Goal: Information Seeking & Learning: Find specific page/section

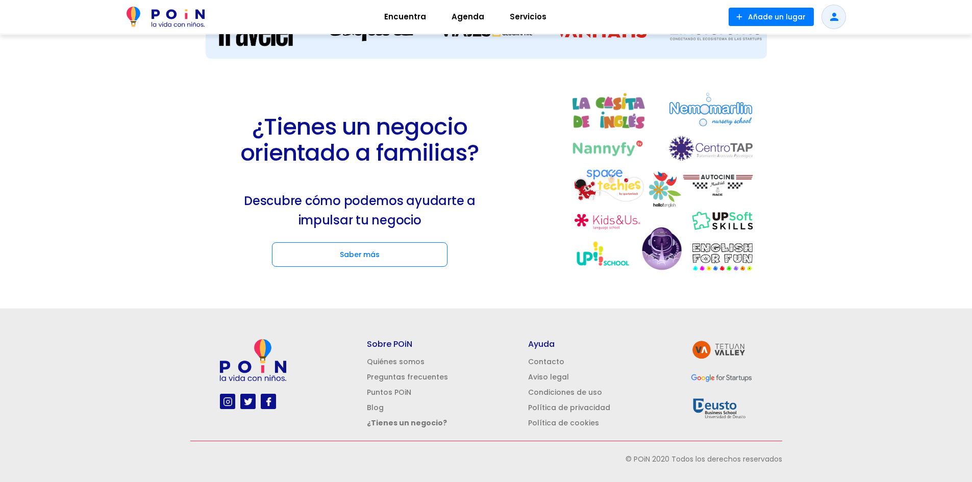
drag, startPoint x: 240, startPoint y: 145, endPoint x: 294, endPoint y: 236, distance: 106.1
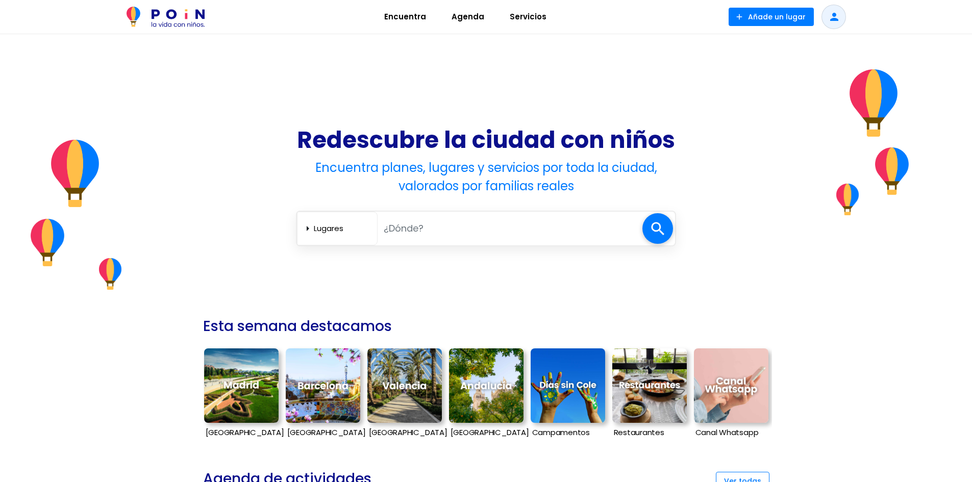
click at [442, 227] on input "text" at bounding box center [510, 228] width 265 height 21
click at [353, 226] on select "Lugares Agenda Servicios" at bounding box center [343, 228] width 59 height 17
click at [446, 226] on input "text" at bounding box center [510, 228] width 265 height 21
click at [446, 231] on input "text" at bounding box center [510, 228] width 265 height 21
type input "[GEOGRAPHIC_DATA]"
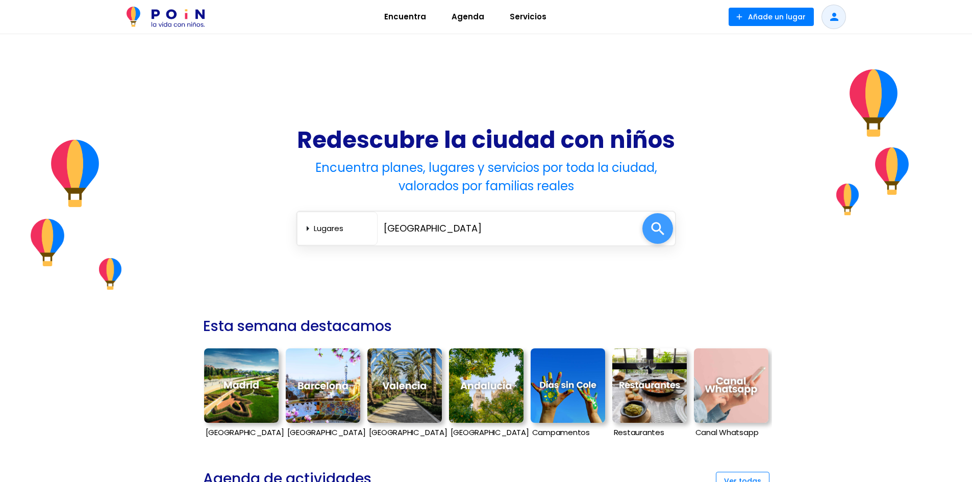
click at [662, 213] on span at bounding box center [657, 228] width 31 height 31
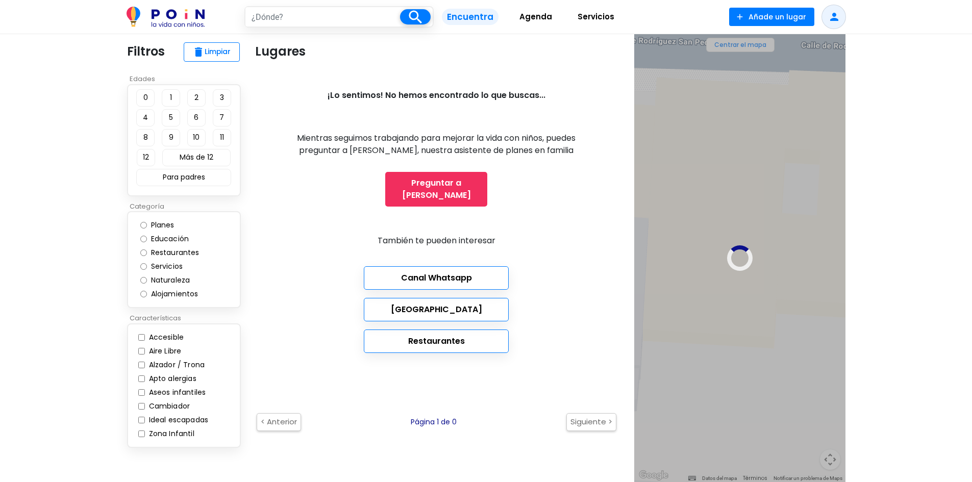
scroll to position [209, 0]
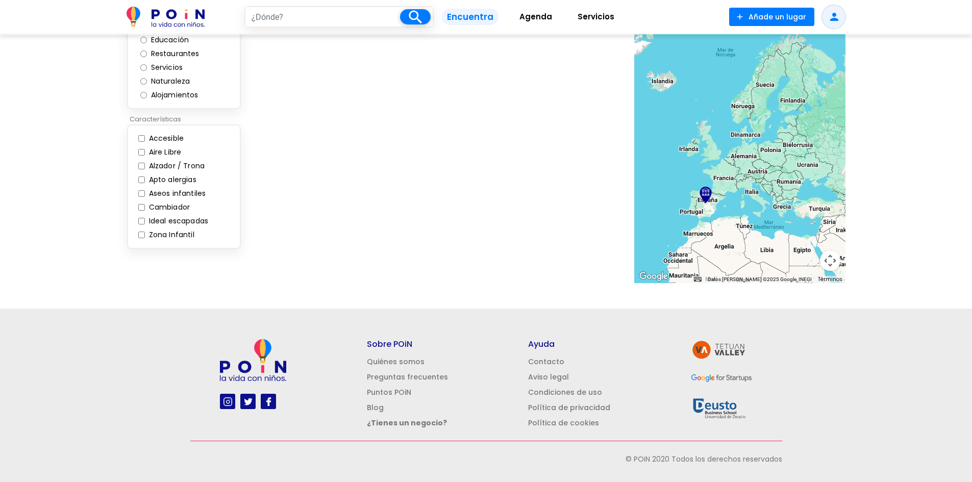
click at [700, 119] on div at bounding box center [739, 59] width 211 height 448
click at [700, 115] on div at bounding box center [739, 59] width 211 height 448
click at [203, 152] on div "Aire Libre" at bounding box center [174, 152] width 72 height 14
click at [159, 147] on div "Aire Libre" at bounding box center [174, 152] width 72 height 14
click at [159, 147] on label "Aire Libre" at bounding box center [163, 152] width 35 height 11
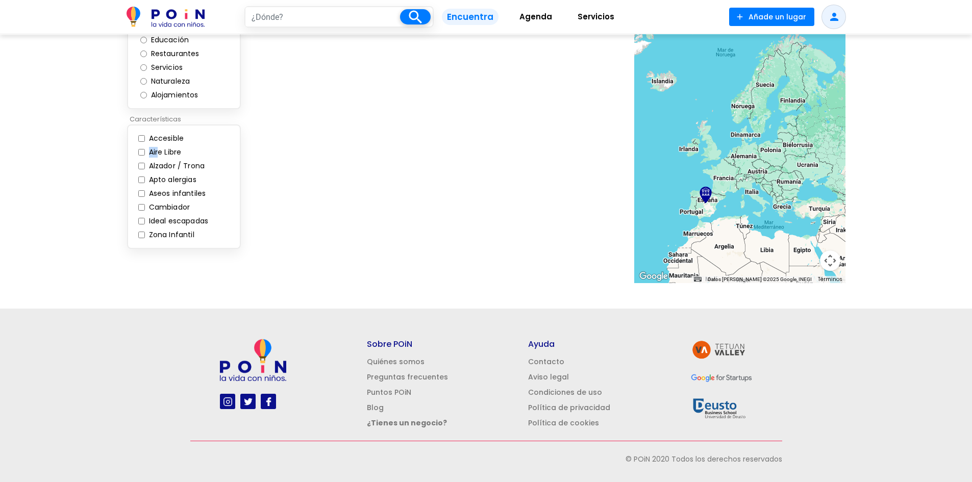
click at [145, 149] on input "Aire Libre" at bounding box center [141, 152] width 7 height 7
checkbox input "true"
type input "[GEOGRAPHIC_DATA]"
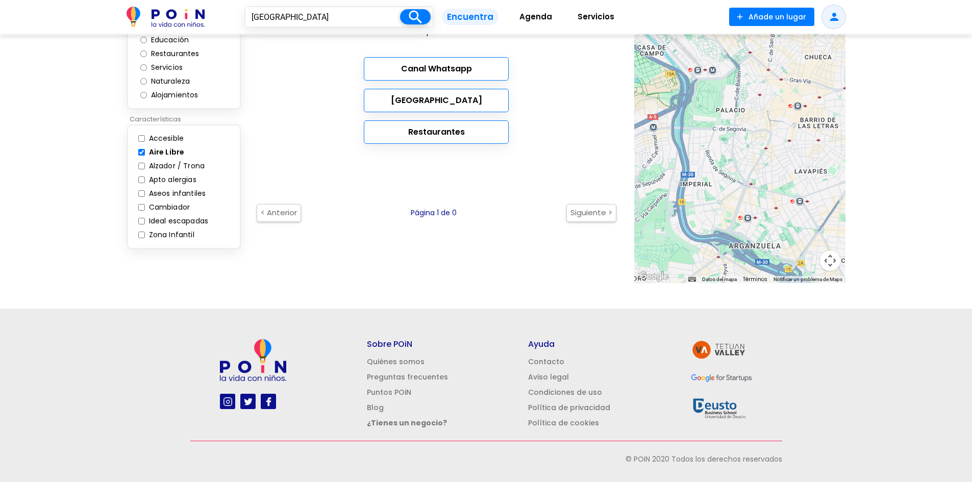
click at [698, 59] on div at bounding box center [739, 59] width 211 height 448
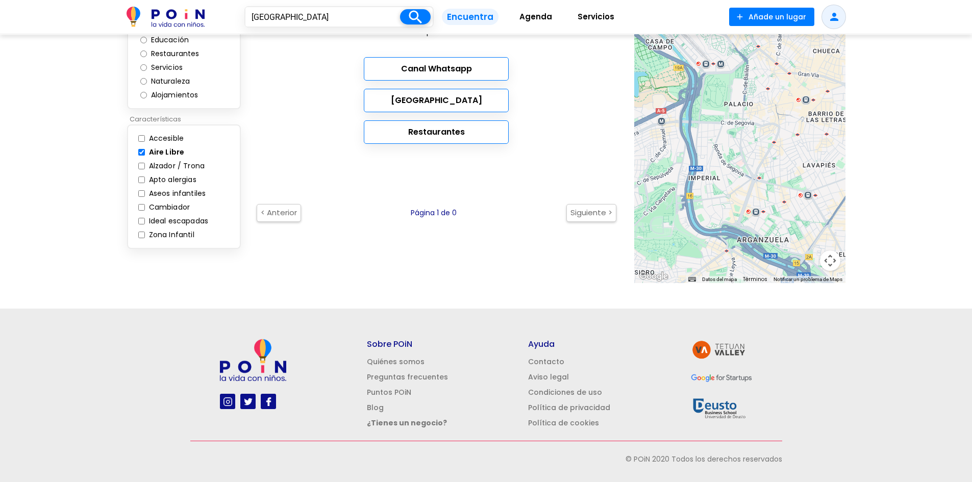
drag, startPoint x: 693, startPoint y: 77, endPoint x: 703, endPoint y: 70, distance: 11.3
click at [703, 70] on div at bounding box center [739, 59] width 211 height 448
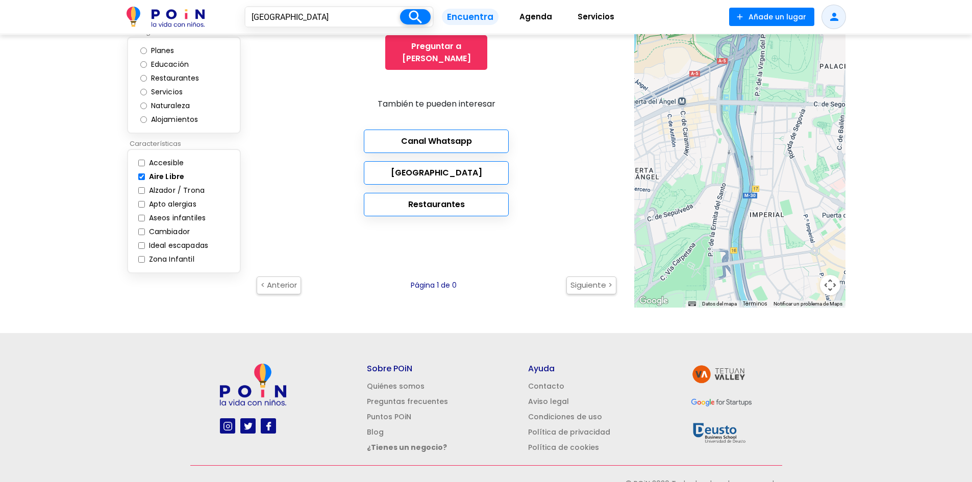
scroll to position [389, 0]
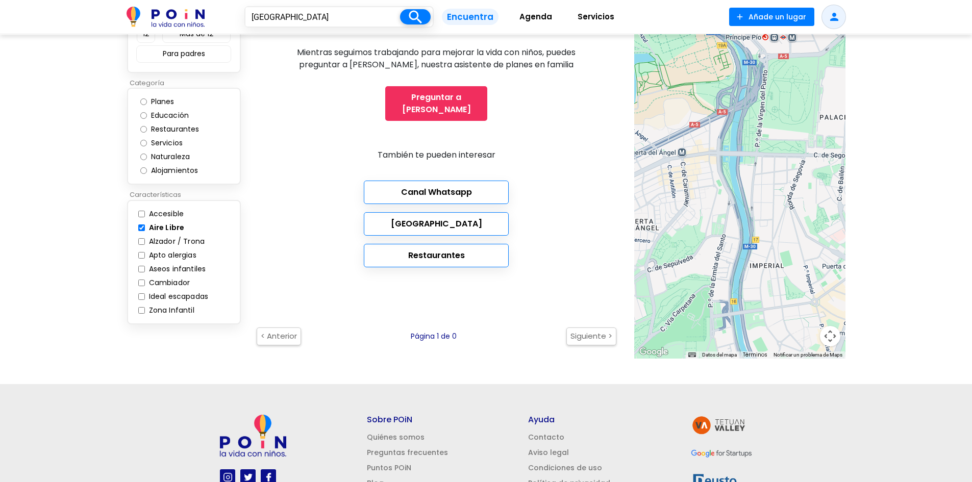
click at [337, 12] on input "[GEOGRAPHIC_DATA]" at bounding box center [322, 16] width 155 height 19
